Goal: Information Seeking & Learning: Learn about a topic

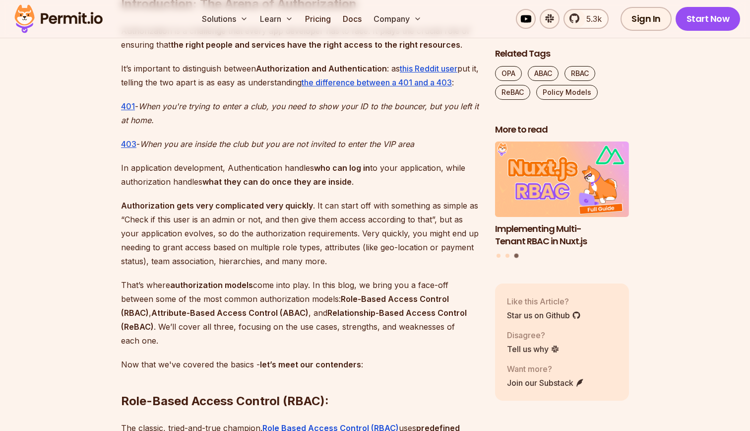
scroll to position [667, 0]
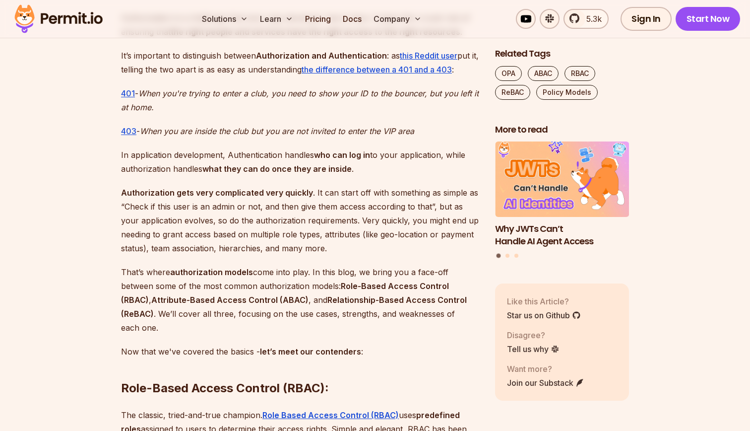
click at [344, 192] on p "Authorization gets very complicated very quickly . It can start off with someth…" at bounding box center [300, 220] width 358 height 69
click at [341, 204] on p "Authorization gets very complicated very quickly . It can start off with someth…" at bounding box center [300, 220] width 358 height 69
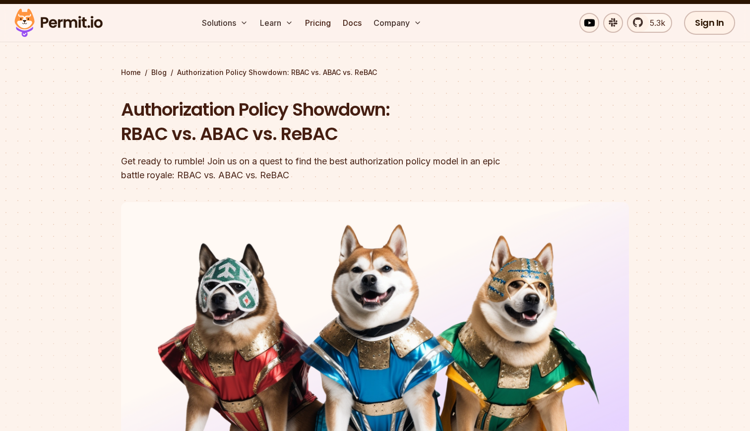
scroll to position [0, 0]
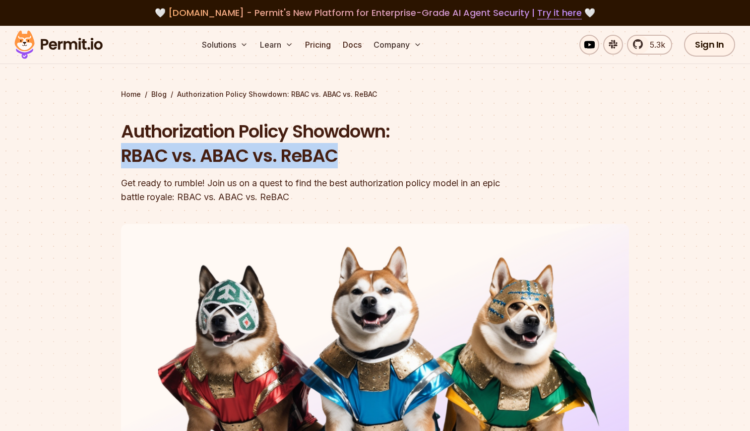
drag, startPoint x: 343, startPoint y: 157, endPoint x: 126, endPoint y: 152, distance: 217.4
click at [126, 152] on h1 "Authorization Policy Showdown: RBAC vs. ABAC vs. ReBAC" at bounding box center [311, 143] width 381 height 49
copy h1 "RBAC vs. ABAC vs. ReBAC"
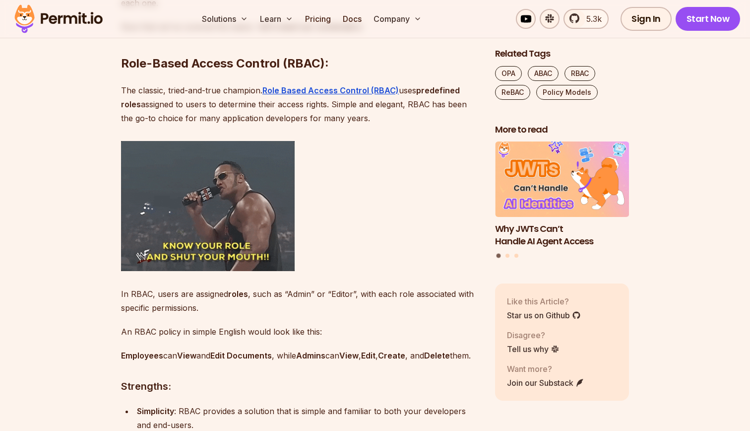
scroll to position [992, 0]
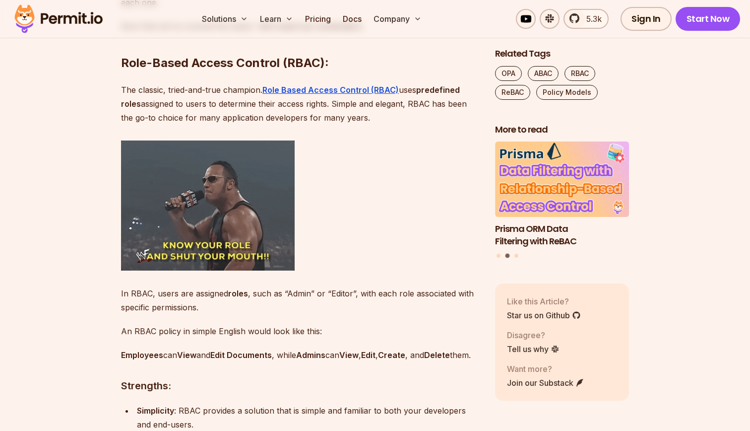
click at [234, 118] on p "The classic, tried-and-true champion. Role Based Access Control (RBAC) uses pre…" at bounding box center [300, 104] width 358 height 42
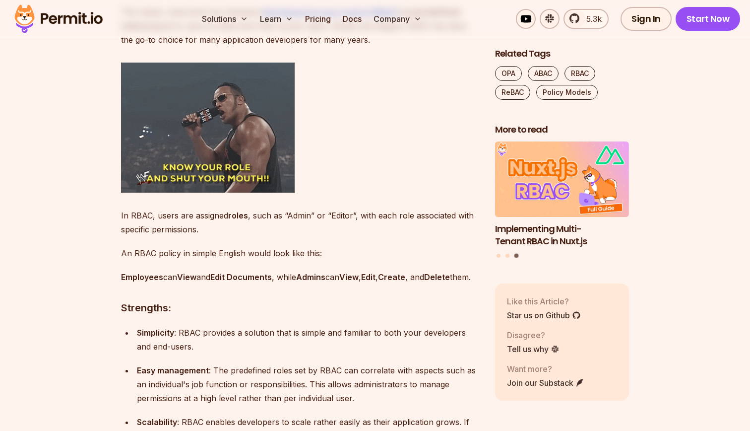
scroll to position [1073, 0]
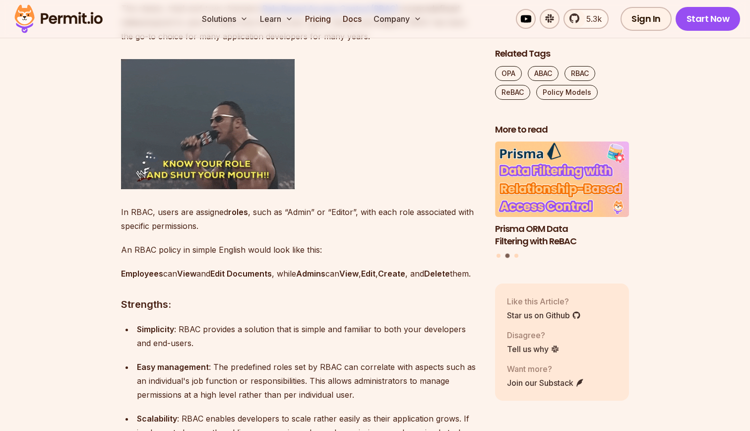
drag, startPoint x: 207, startPoint y: 226, endPoint x: 122, endPoint y: 213, distance: 86.3
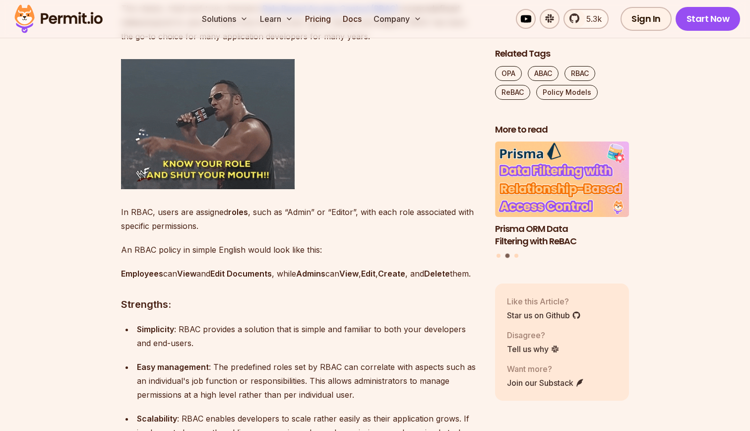
click at [122, 213] on p "In RBAC, users are assigned roles , such as “Admin” or “Editor”, with each role…" at bounding box center [300, 219] width 358 height 28
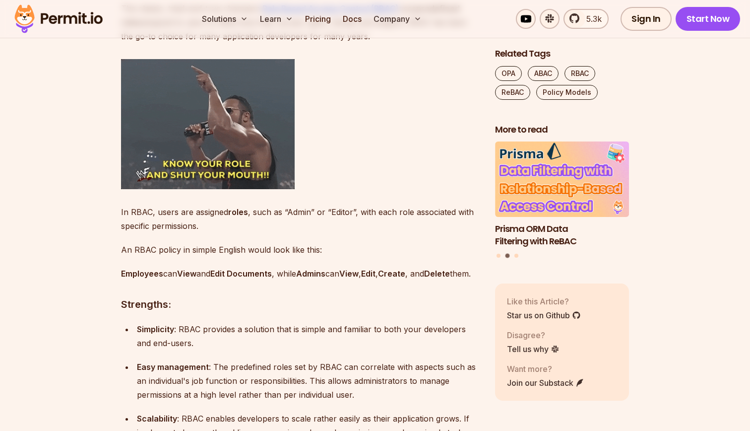
copy p "In RBAC, users are assigned roles , such as “Admin” or “Editor”, with each role…"
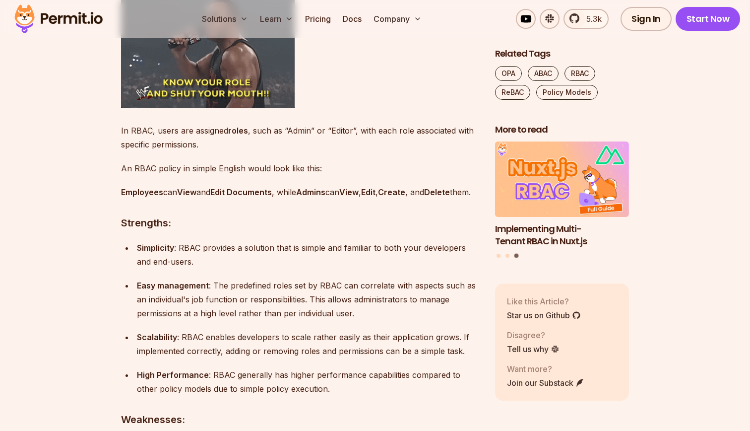
scroll to position [1174, 0]
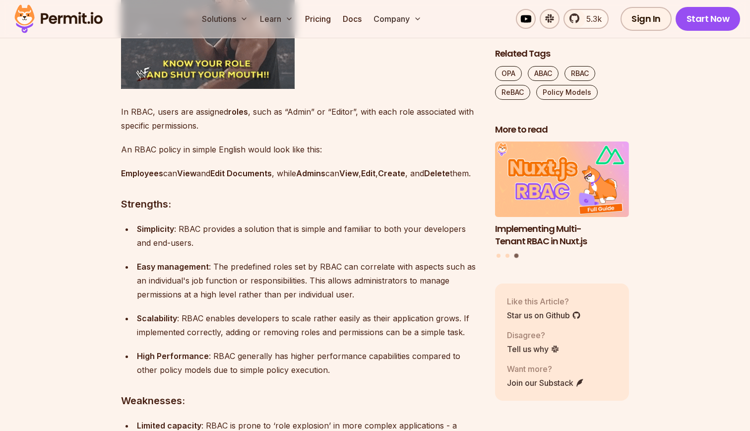
click at [205, 180] on p "Employees can View and Edit Documents , while Admins can View , Edit , Create ,…" at bounding box center [300, 173] width 358 height 14
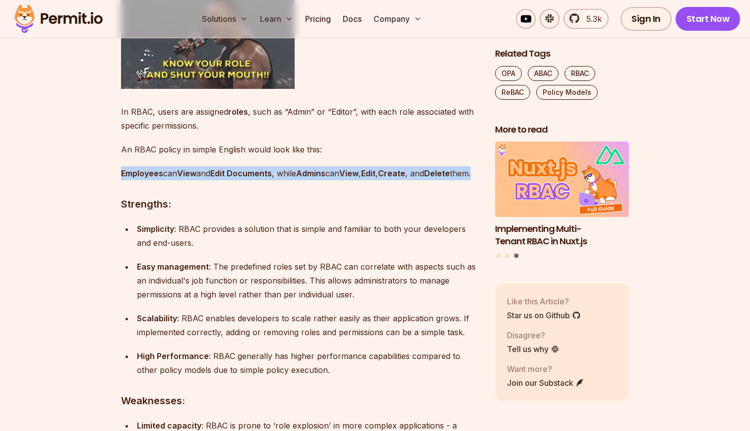
drag, startPoint x: 192, startPoint y: 186, endPoint x: 119, endPoint y: 175, distance: 73.3
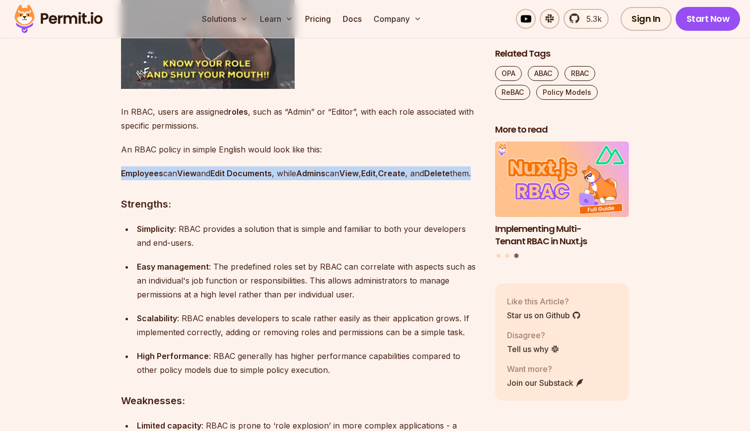
copy p "Employees can View and Edit Documents , while Admins can View , Edit , Create ,…"
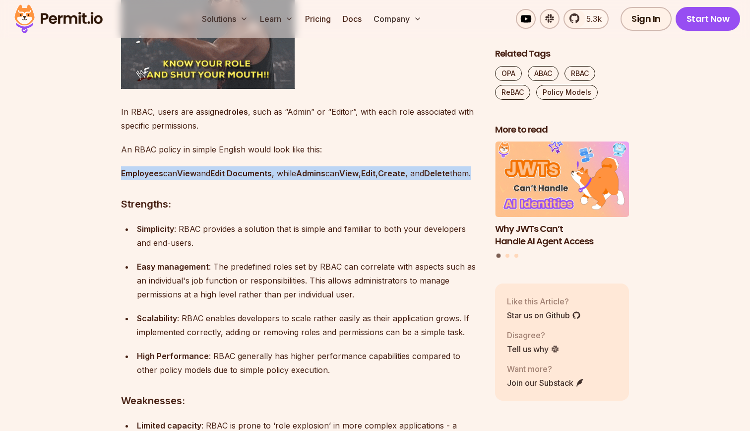
click at [203, 178] on p "Employees can View and Edit Documents , while Admins can View , Edit , Create ,…" at bounding box center [300, 173] width 358 height 14
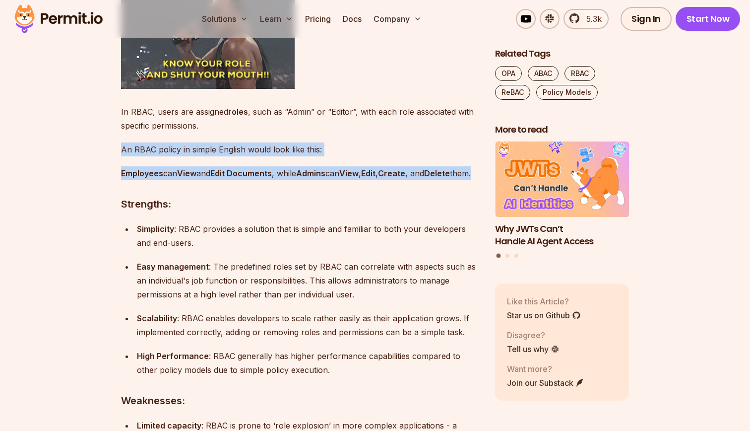
drag, startPoint x: 191, startPoint y: 183, endPoint x: 120, endPoint y: 154, distance: 76.1
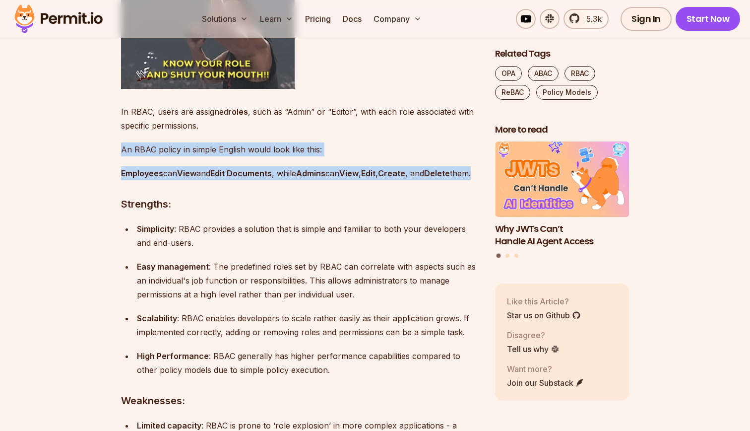
copy div "An RBAC policy in simple English would look like this: Employees can View and E…"
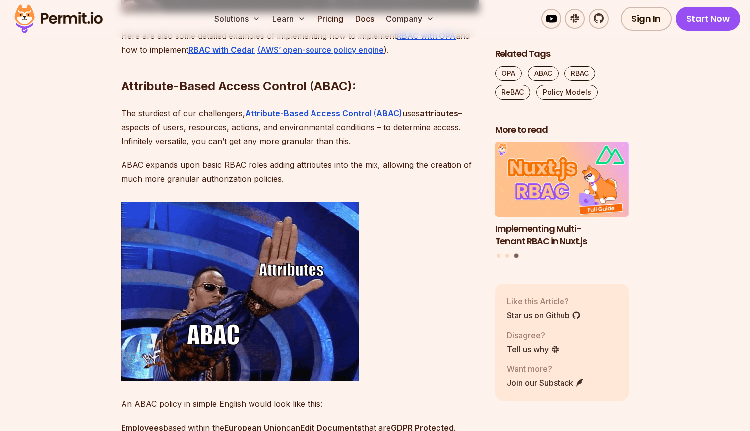
scroll to position [2265, 0]
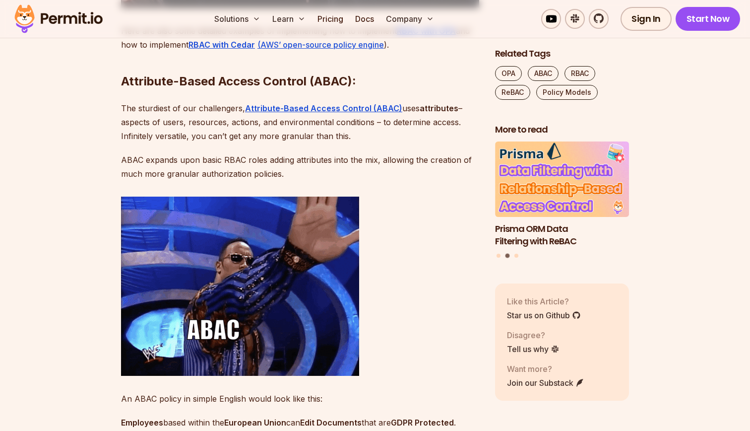
click at [155, 143] on p "The sturdiest of our challengers, Attribute-Based Access Control (ABAC) uses at…" at bounding box center [300, 122] width 358 height 42
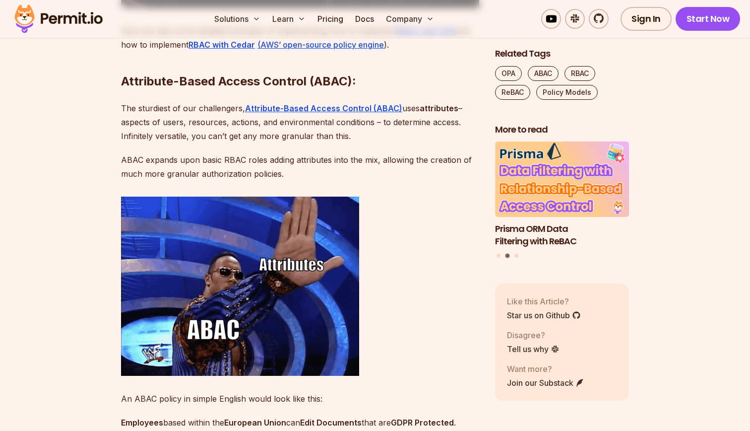
click at [155, 143] on p "The sturdiest of our challengers, Attribute-Based Access Control (ABAC) uses at…" at bounding box center [300, 122] width 358 height 42
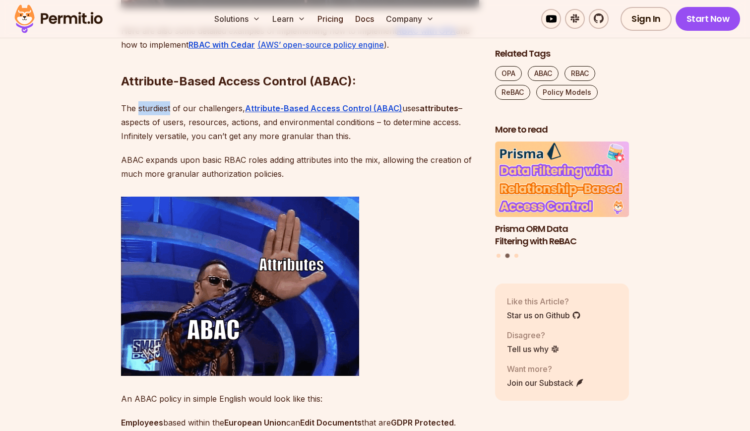
click at [200, 143] on p "The sturdiest of our challengers, Attribute-Based Access Control (ABAC) uses at…" at bounding box center [300, 122] width 358 height 42
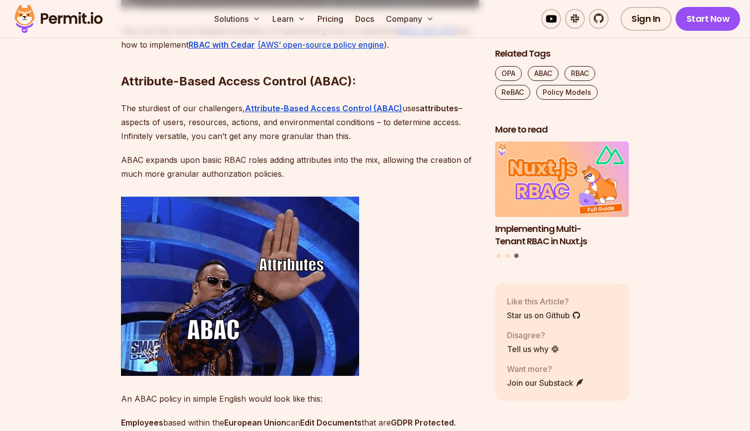
click at [202, 143] on p "The sturdiest of our challengers, Attribute-Based Access Control (ABAC) uses at…" at bounding box center [300, 122] width 358 height 42
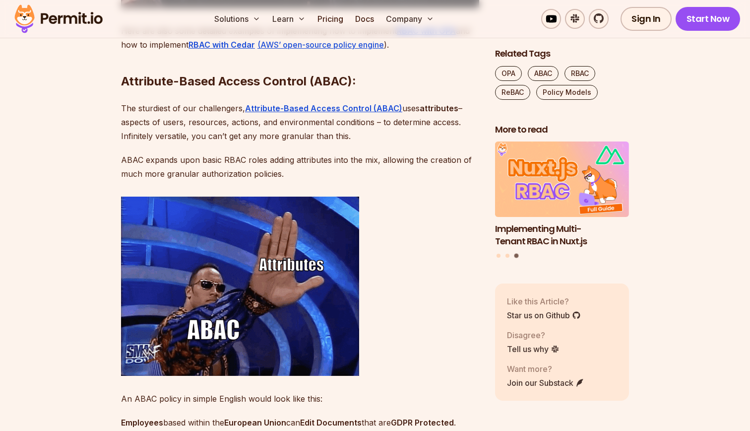
click at [202, 143] on p "The sturdiest of our challengers, Attribute-Based Access Control (ABAC) uses at…" at bounding box center [300, 122] width 358 height 42
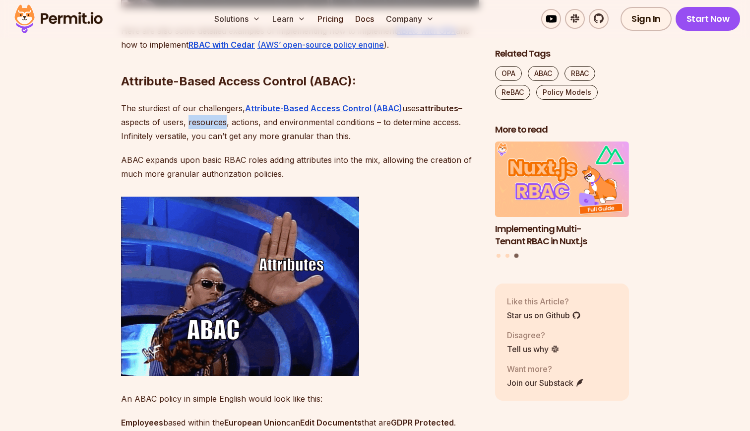
click at [211, 143] on p "The sturdiest of our challengers, Attribute-Based Access Control (ABAC) uses at…" at bounding box center [300, 122] width 358 height 42
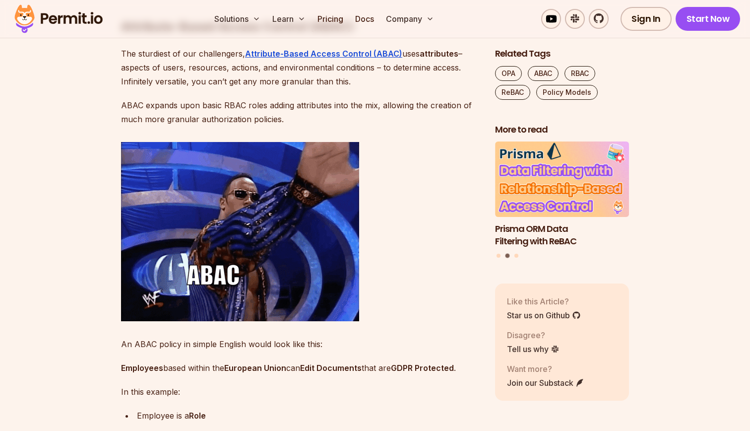
scroll to position [2242, 0]
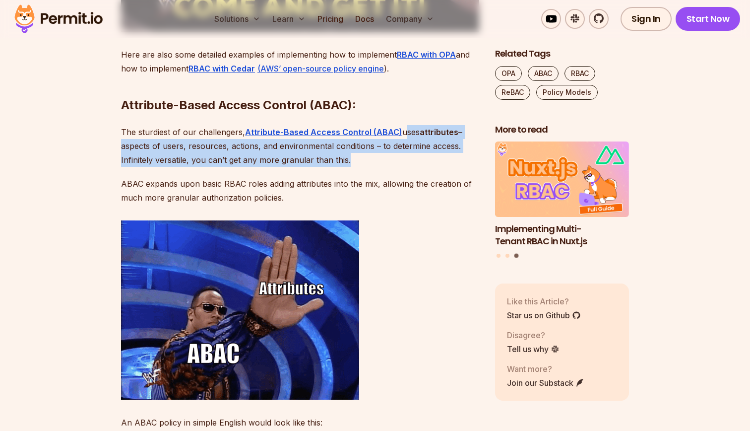
drag, startPoint x: 353, startPoint y: 194, endPoint x: 401, endPoint y: 170, distance: 53.9
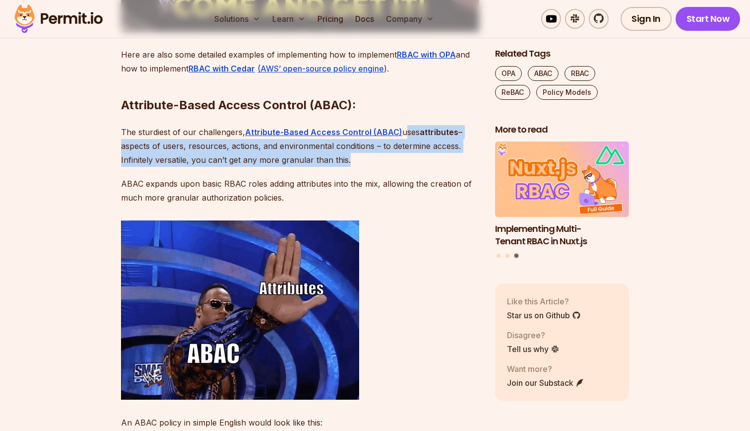
click at [401, 167] on p "The sturdiest of our challengers, Attribute-Based Access Control (ABAC) uses at…" at bounding box center [300, 146] width 358 height 42
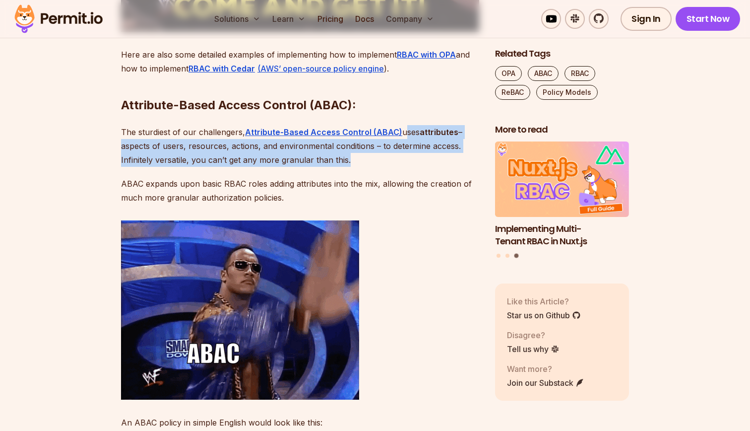
copy p "uses attributes – aspects of users, resources, actions, and environmental condi…"
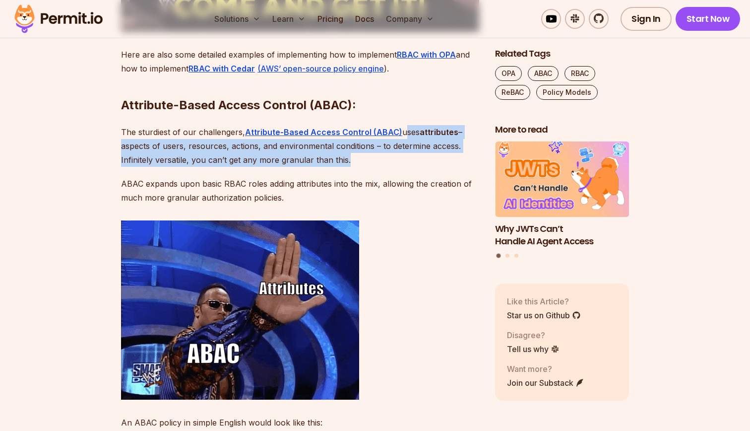
drag, startPoint x: 284, startPoint y: 231, endPoint x: 238, endPoint y: 222, distance: 47.6
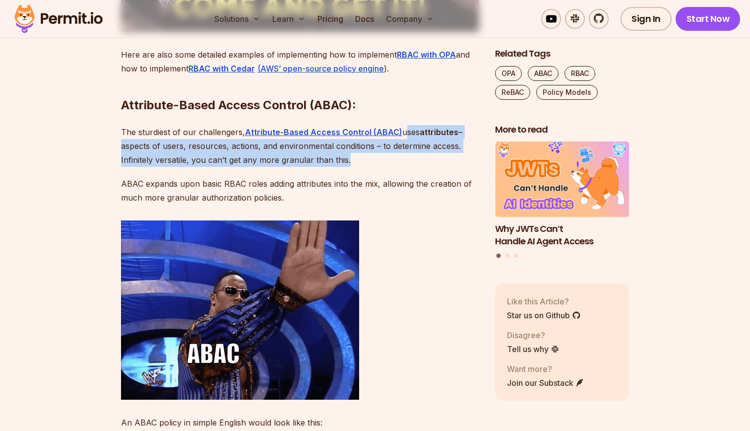
click at [238, 204] on p "ABAC expands upon basic RBAC roles adding attributes into the mix, allowing the…" at bounding box center [300, 191] width 358 height 28
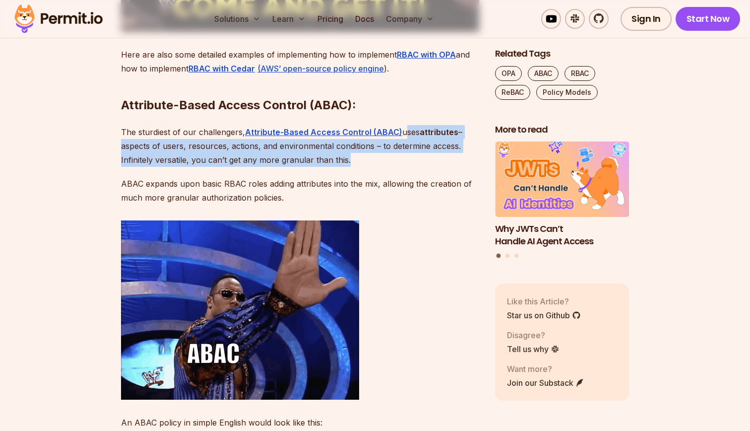
click at [265, 204] on p "ABAC expands upon basic RBAC roles adding attributes into the mix, allowing the…" at bounding box center [300, 191] width 358 height 28
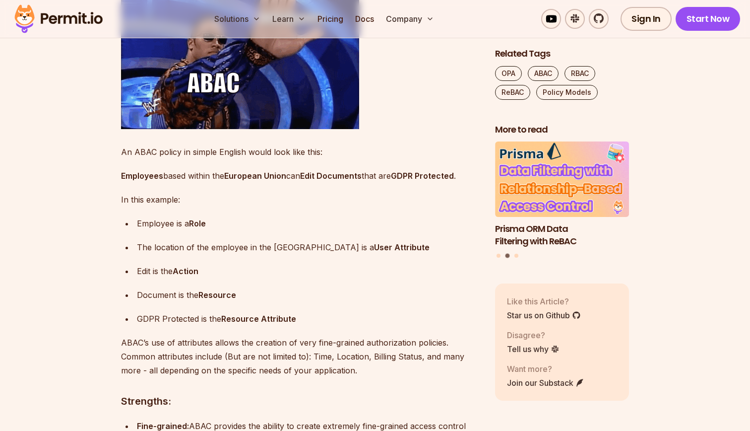
scroll to position [2520, 0]
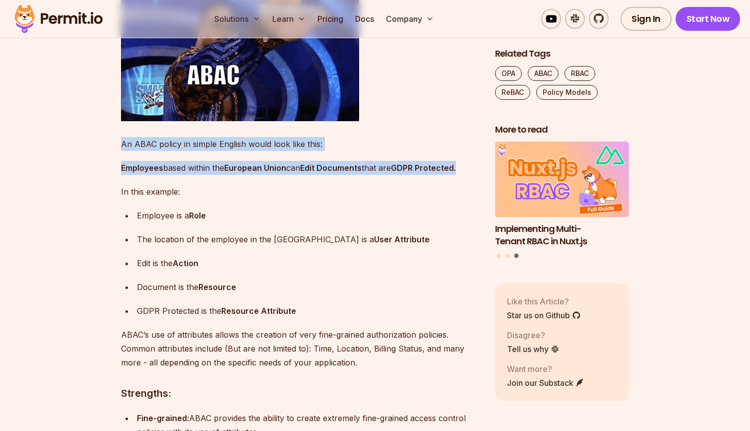
drag, startPoint x: 467, startPoint y: 203, endPoint x: 123, endPoint y: 182, distance: 344.6
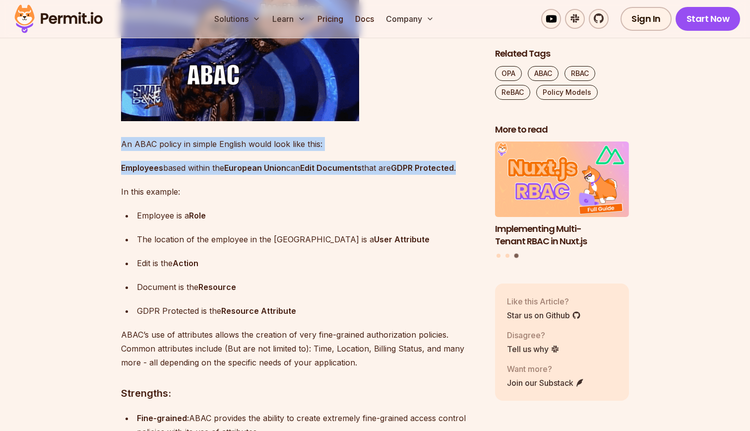
copy div "An ABAC policy in simple English would look like this: Employees based within t…"
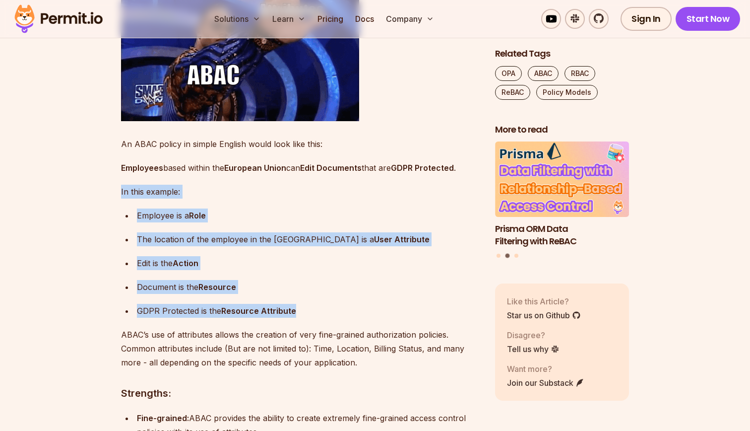
drag, startPoint x: 297, startPoint y: 343, endPoint x: 122, endPoint y: 220, distance: 214.4
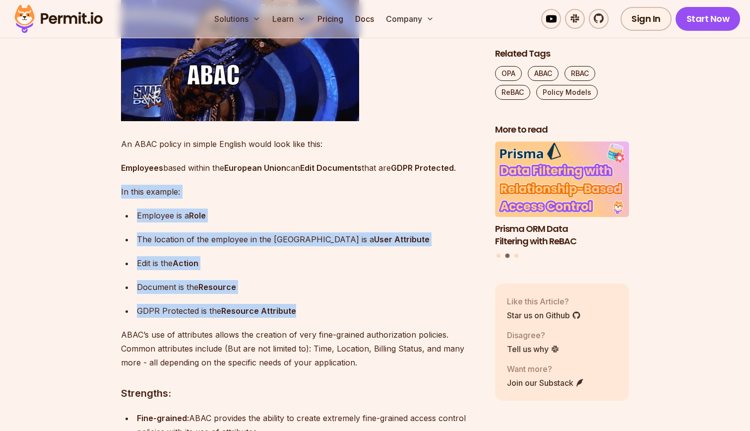
copy div "In this example: Employee is a Role The location of the employee in the [GEOGRA…"
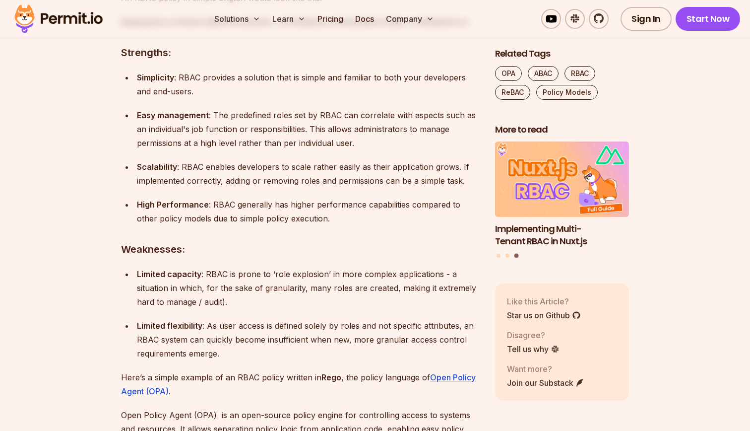
scroll to position [1324, 0]
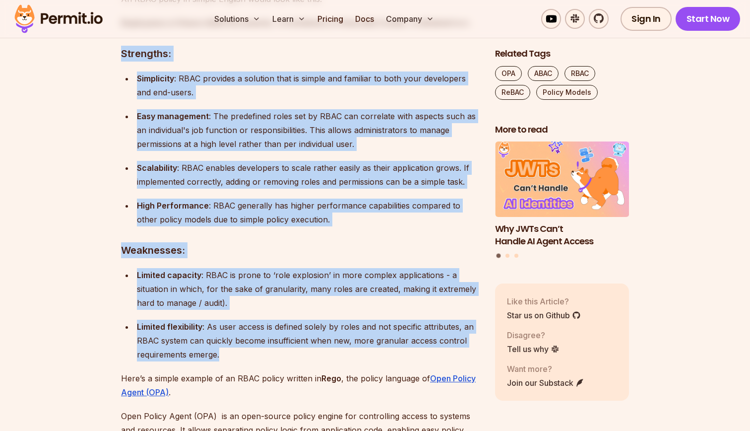
drag, startPoint x: 225, startPoint y: 370, endPoint x: 114, endPoint y: 71, distance: 318.6
copy div "Loremipsu: Dolorsitam : CONS adipisci e seddoeiu temp in utlabo etd magnaali en…"
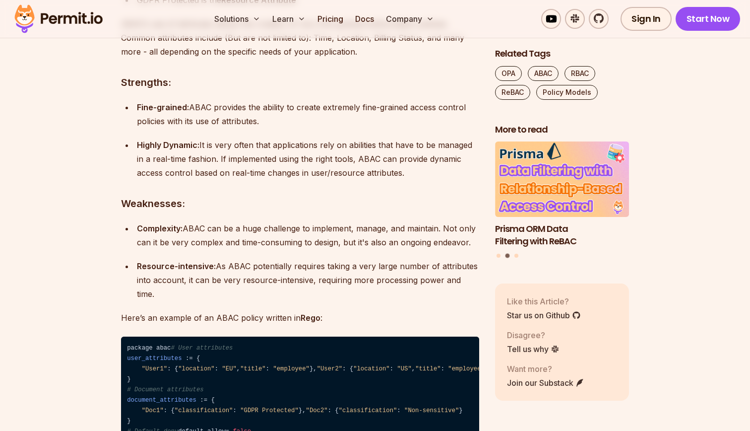
scroll to position [2835, 0]
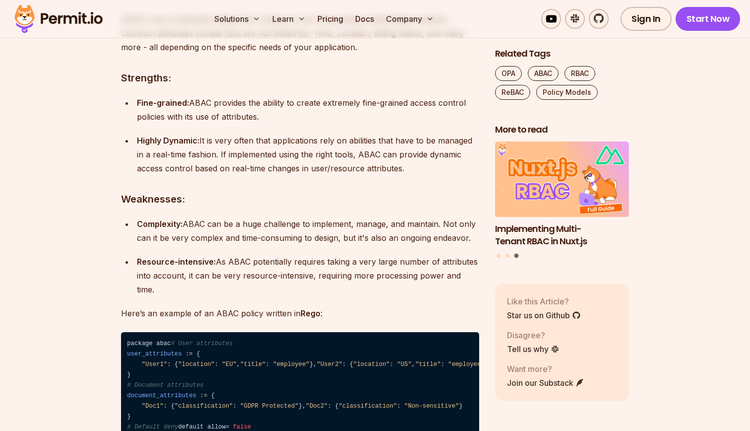
drag, startPoint x: 480, startPoint y: 311, endPoint x: 121, endPoint y: 116, distance: 408.4
copy div "Strengths: Fine-grained: ABAC provides the ability to create extremely fine-gra…"
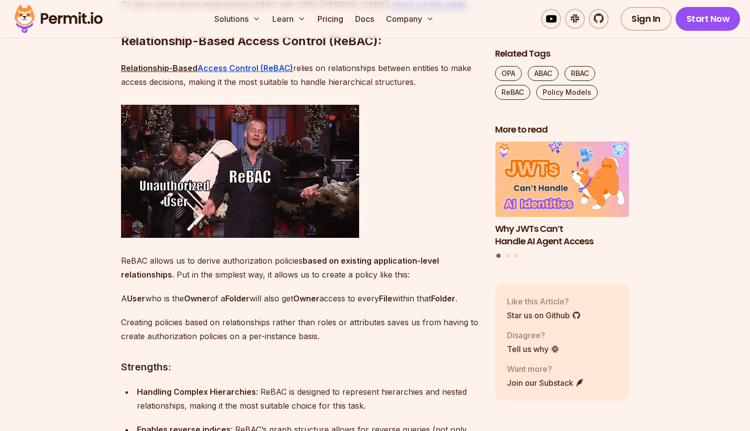
scroll to position [3501, 0]
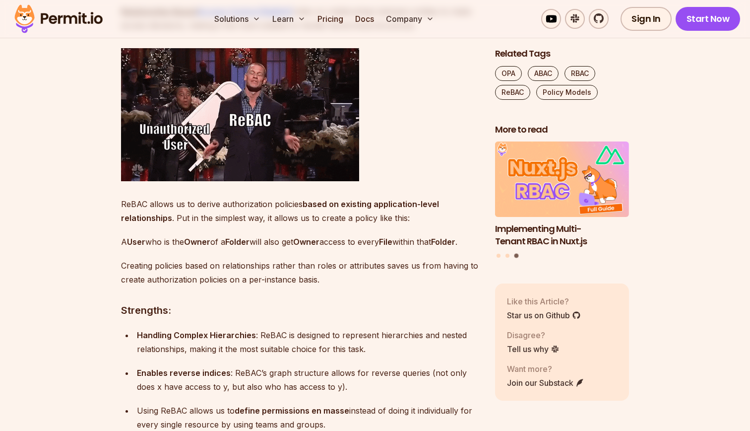
drag, startPoint x: 420, startPoint y: 178, endPoint x: 293, endPoint y: 171, distance: 127.2
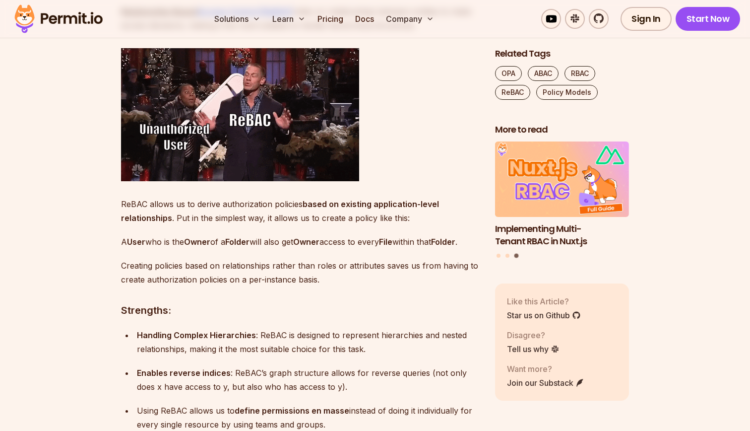
click at [293, 32] on p "Relationship-Based Access Control (ReBAC) relies on relationships between entit…" at bounding box center [300, 18] width 358 height 28
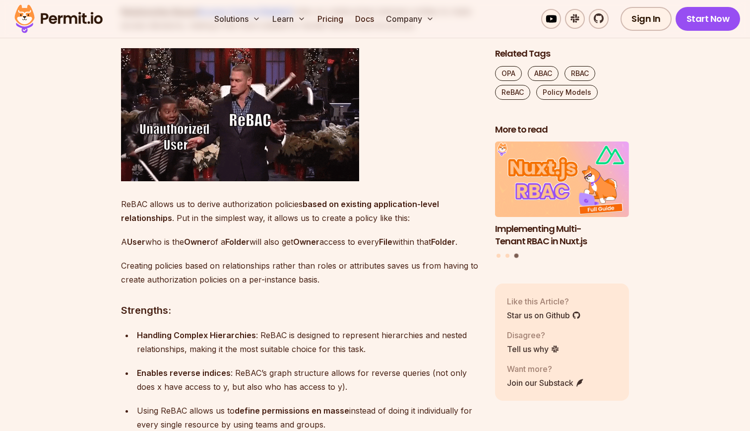
copy p "relies on relationships between entities to make access decisions, making it th…"
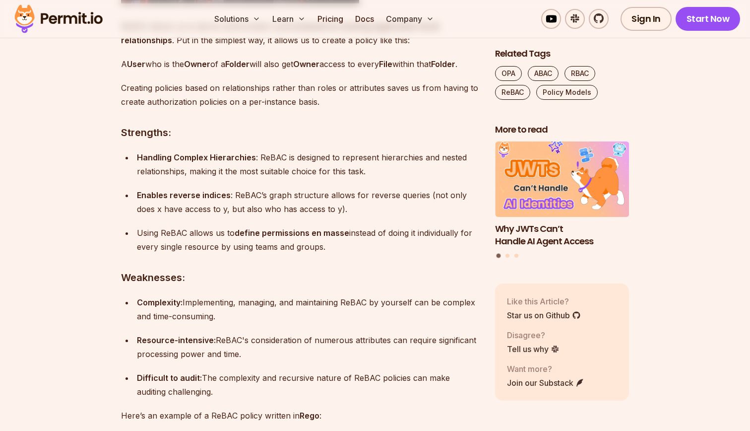
scroll to position [3686, 0]
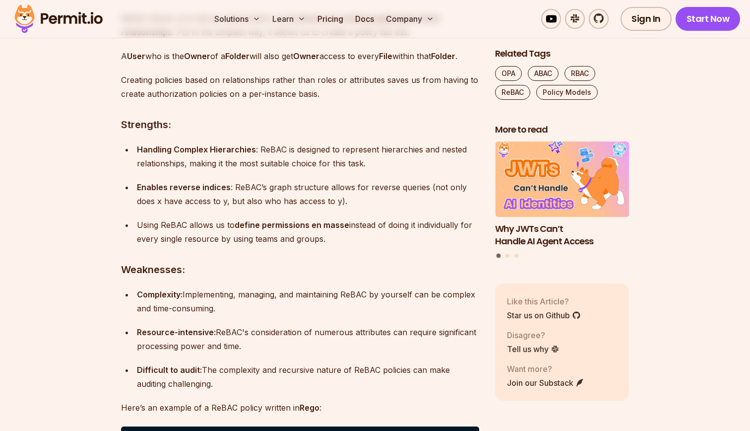
click at [200, 61] on strong "Owner" at bounding box center [197, 56] width 26 height 10
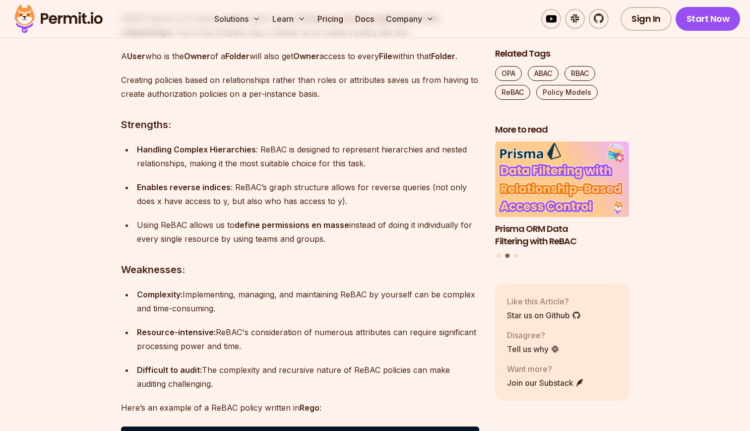
drag, startPoint x: 229, startPoint y: 226, endPoint x: 122, endPoint y: 174, distance: 119.4
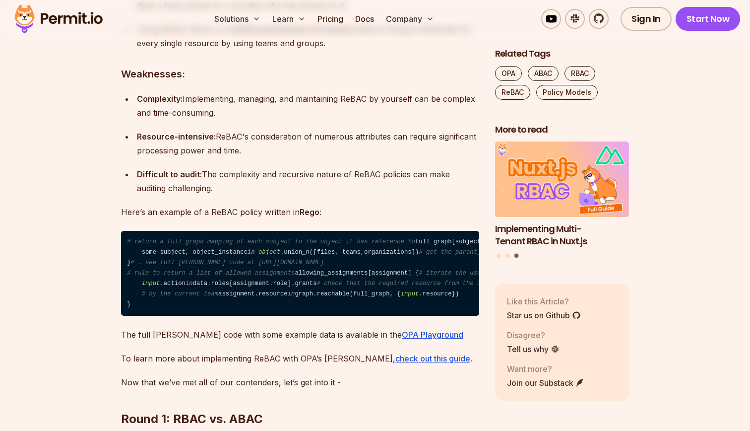
scroll to position [3901, 0]
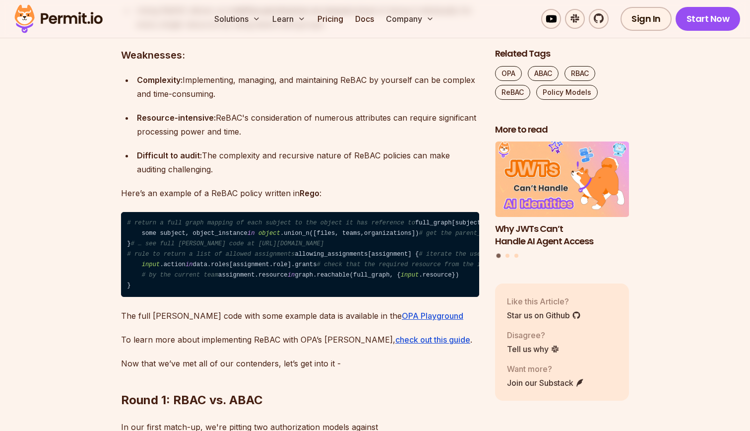
drag, startPoint x: 219, startPoint y: 338, endPoint x: 118, endPoint y: 86, distance: 271.5
click at [118, 86] on section "Table of Contents Introduction: The Arena of Authorization Authorization is a c…" at bounding box center [375, 316] width 750 height 7261
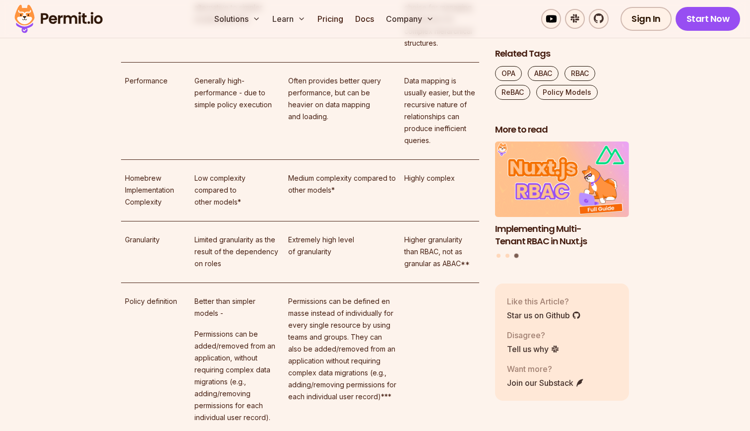
scroll to position [6132, 0]
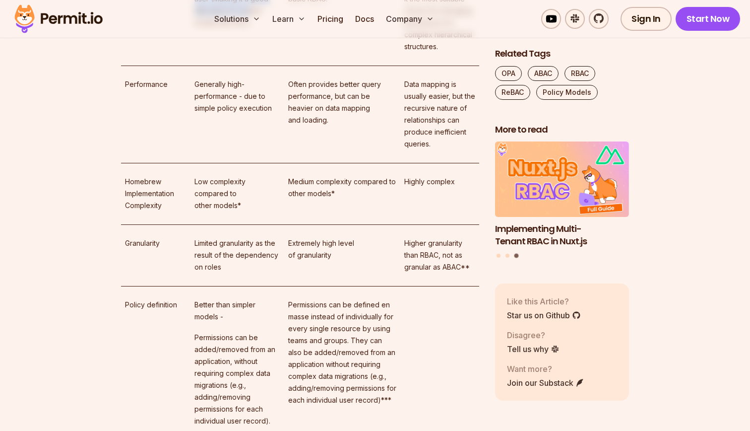
drag, startPoint x: 123, startPoint y: 135, endPoint x: 208, endPoint y: 284, distance: 172.0
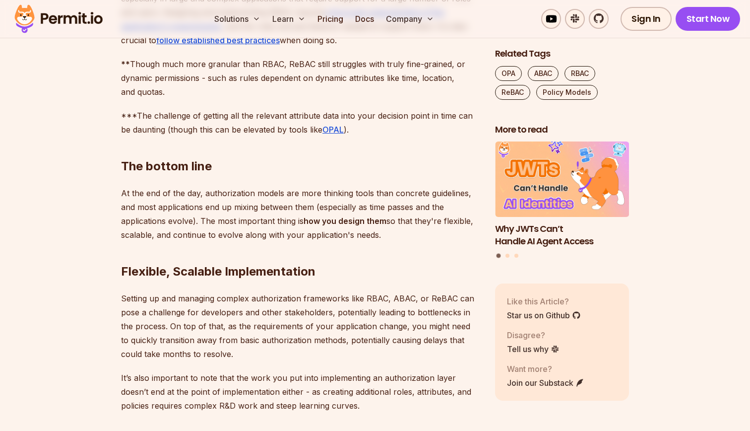
scroll to position [6874, 0]
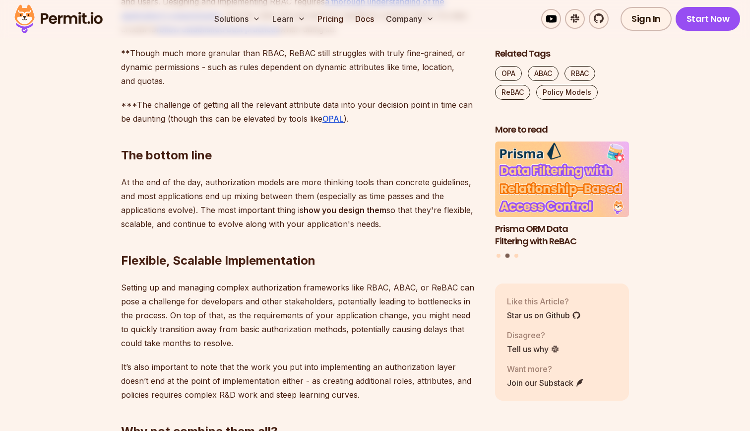
click at [254, 36] on p "* While less complex than other models, RBAC can still be quite challenging to …" at bounding box center [300, 1] width 358 height 69
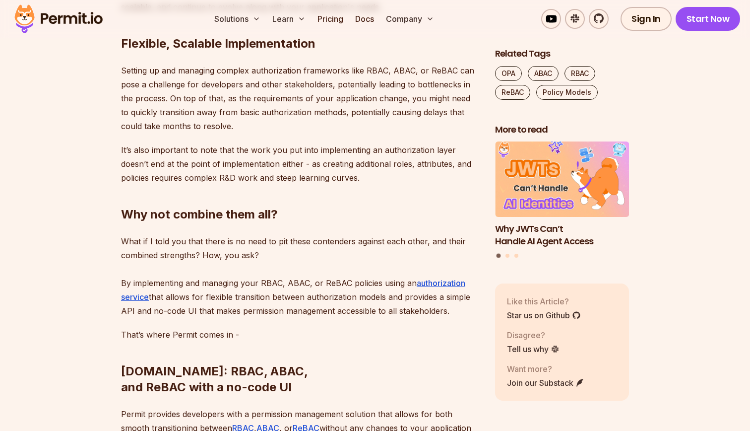
scroll to position [7091, 0]
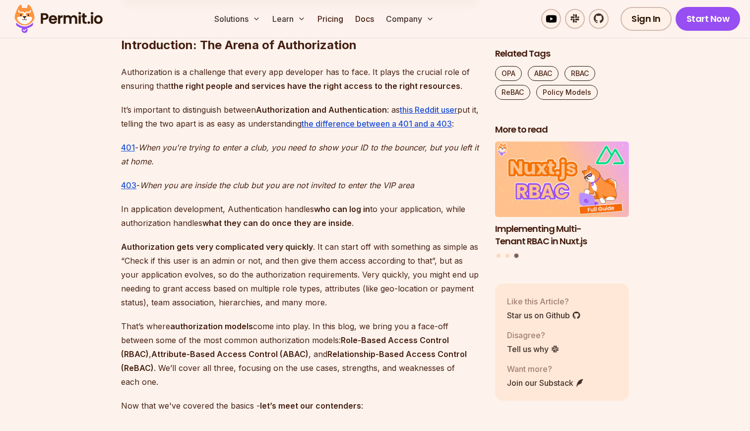
scroll to position [611, 0]
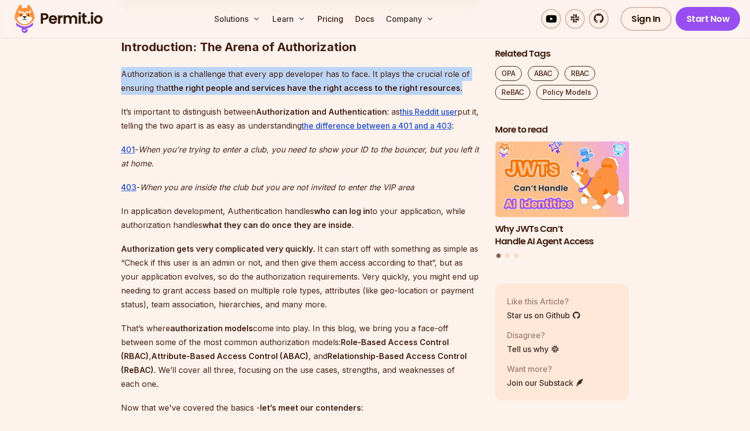
drag, startPoint x: 455, startPoint y: 89, endPoint x: 124, endPoint y: 75, distance: 331.8
click at [124, 75] on p "Authorization is a challenge that every app developer has to face. It plays the…" at bounding box center [300, 81] width 358 height 28
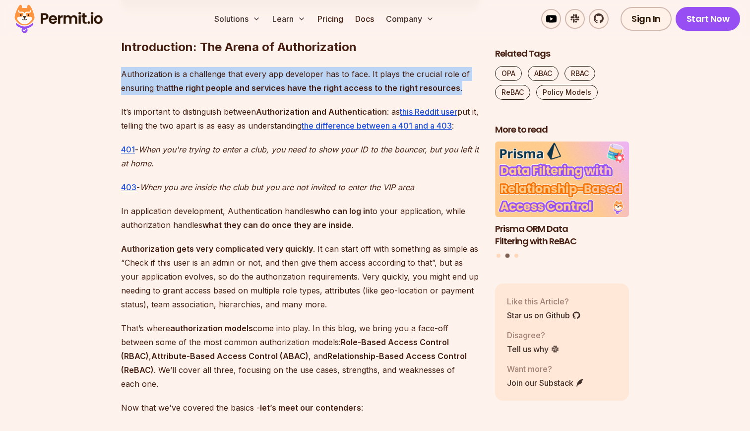
click at [267, 123] on p "It’s important to distinguish between Authorization and Authentication : as thi…" at bounding box center [300, 119] width 358 height 28
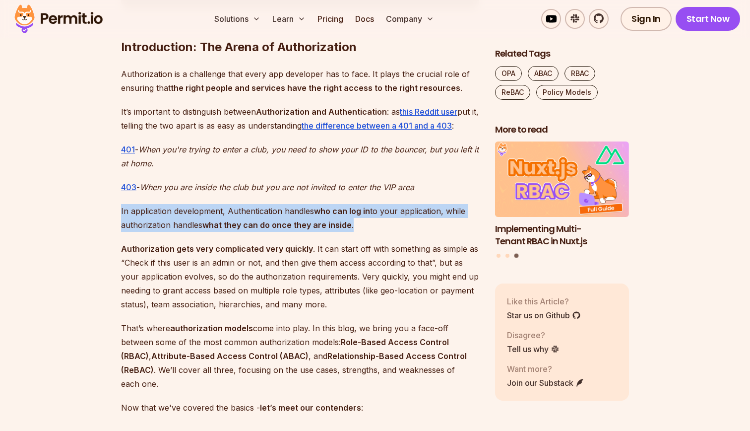
drag, startPoint x: 371, startPoint y: 220, endPoint x: 121, endPoint y: 214, distance: 250.2
click at [121, 214] on p "In application development, Authentication handles who can log in to your appli…" at bounding box center [300, 218] width 358 height 28
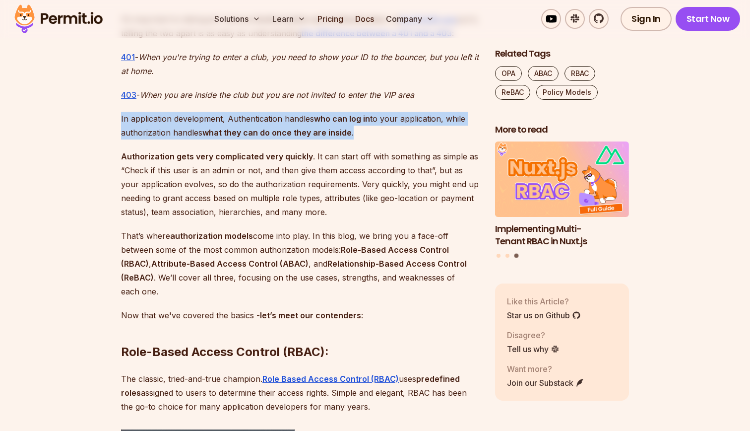
scroll to position [705, 0]
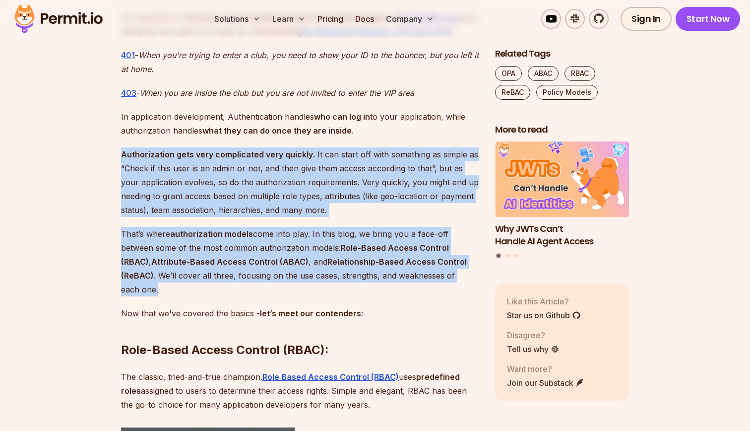
drag, startPoint x: 165, startPoint y: 288, endPoint x: 119, endPoint y: 158, distance: 137.8
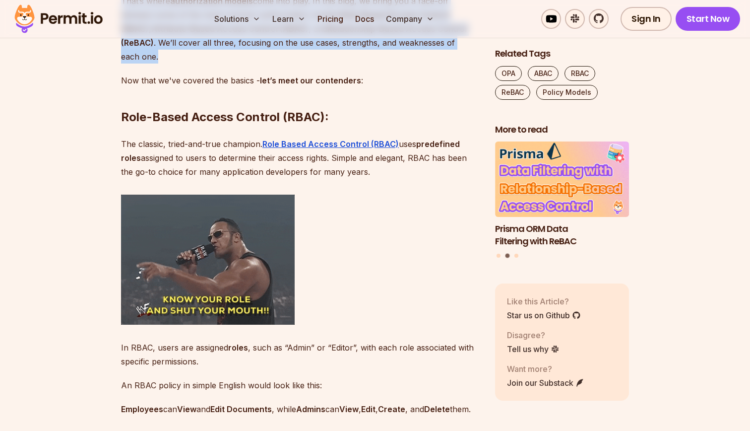
scroll to position [939, 0]
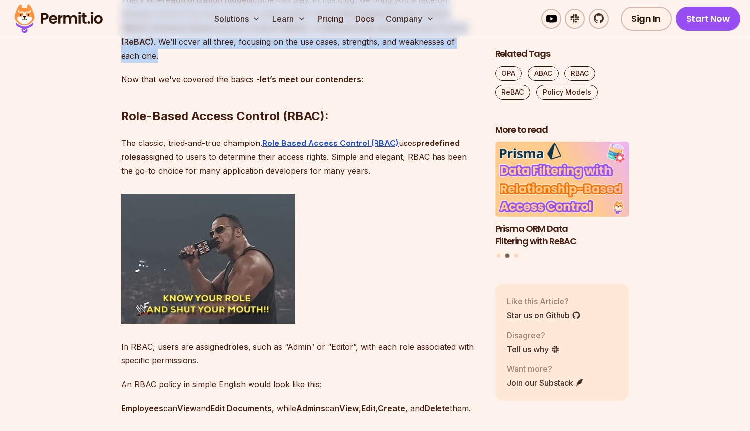
click at [252, 176] on p "The classic, tried-and-true champion. Role Based Access Control (RBAC) uses pre…" at bounding box center [300, 157] width 358 height 42
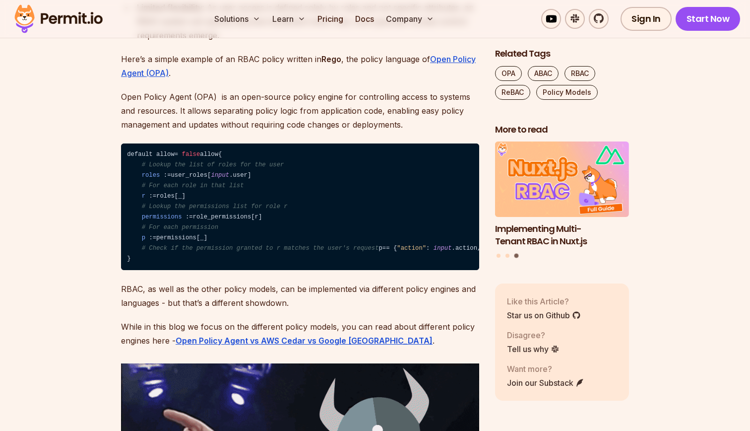
scroll to position [1651, 0]
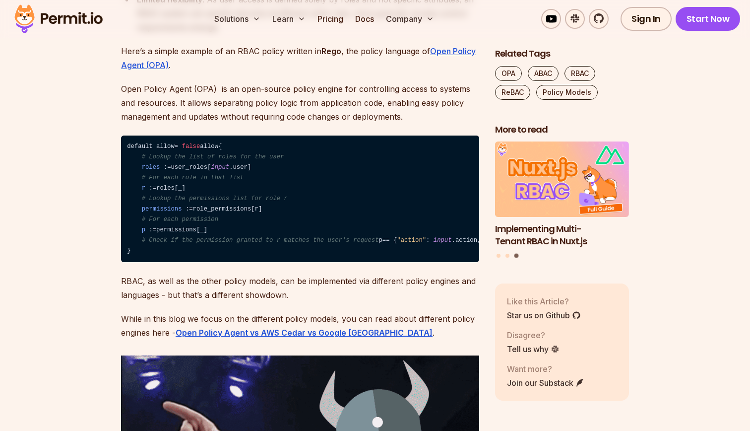
click at [188, 253] on code "default allow = false allow { # Lookup the list of roles for the user roles : =…" at bounding box center [300, 198] width 358 height 127
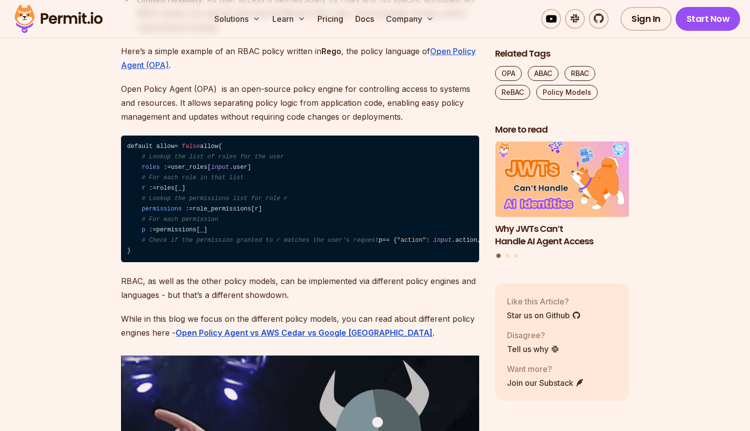
click at [181, 244] on span "# Check if the permission granted to r matches the user's request" at bounding box center [260, 240] width 237 height 7
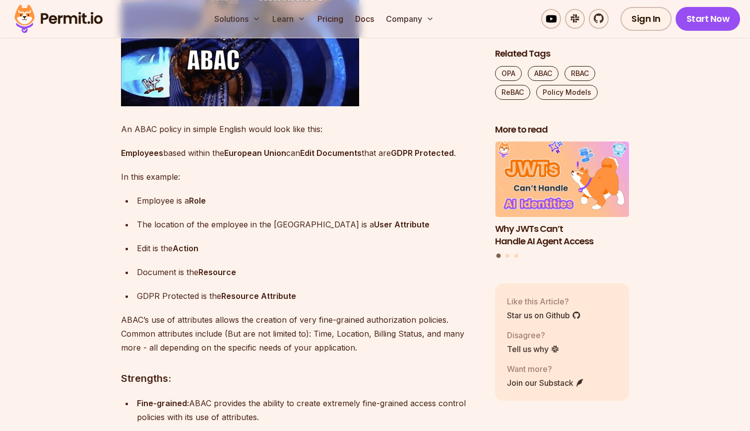
scroll to position [2541, 0]
